Goal: Navigation & Orientation: Understand site structure

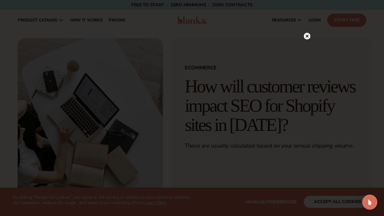
click at [308, 37] on icon at bounding box center [306, 36] width 3 height 3
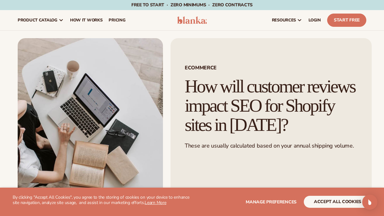
click at [199, 22] on img at bounding box center [192, 20] width 30 height 8
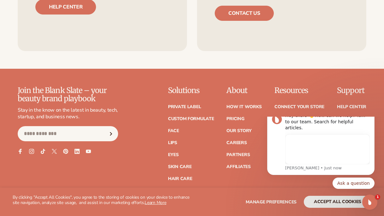
scroll to position [2390, 0]
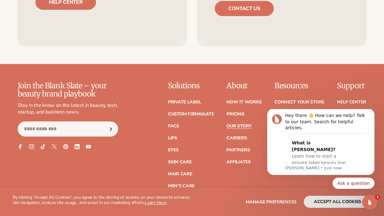
click at [240, 124] on link "Our Story" at bounding box center [238, 126] width 25 height 4
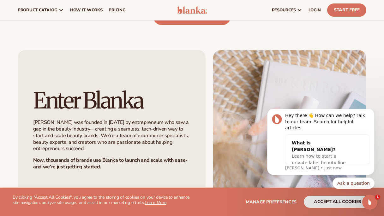
scroll to position [253, 0]
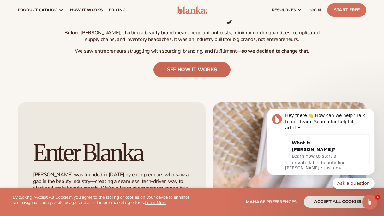
click at [188, 64] on link "see how it works" at bounding box center [191, 69] width 77 height 15
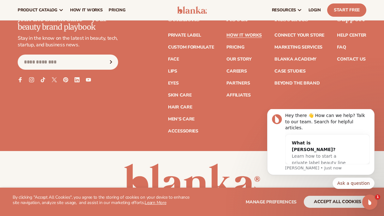
scroll to position [1417, 0]
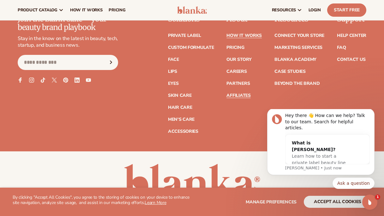
click at [239, 93] on link "Affiliates" at bounding box center [238, 95] width 24 height 4
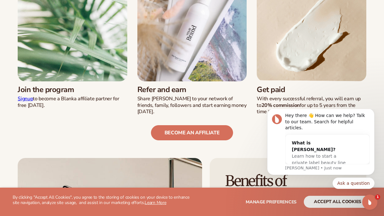
scroll to position [206, 0]
